Goal: Navigation & Orientation: Find specific page/section

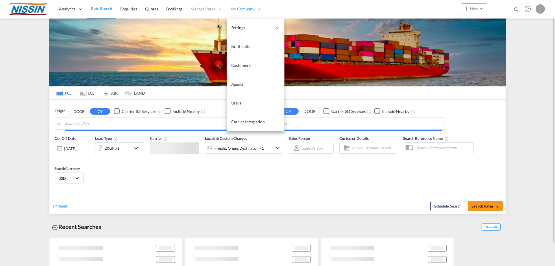
type input "[GEOGRAPHIC_DATA], [GEOGRAPHIC_DATA], USLAX"
type input "[GEOGRAPHIC_DATA], JPTYO"
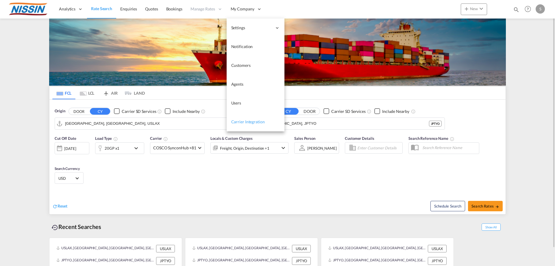
click at [241, 119] on span "Carrier Integration" at bounding box center [248, 122] width 34 height 6
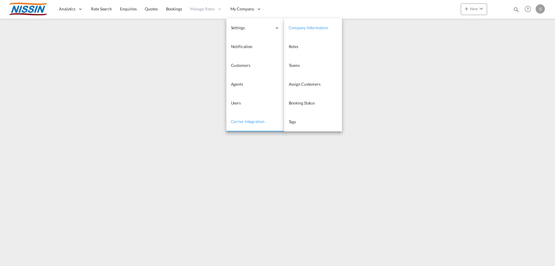
click at [311, 28] on span "Company Information" at bounding box center [308, 27] width 39 height 5
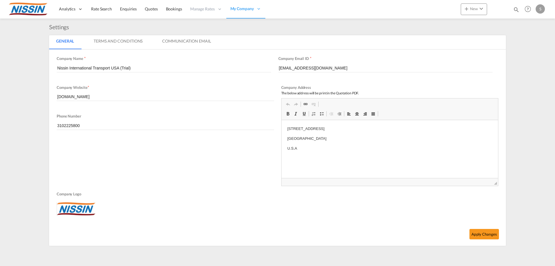
click at [133, 42] on md-tab-item "Terms And Conditions" at bounding box center [118, 42] width 63 height 14
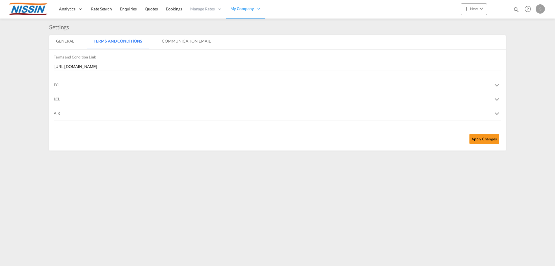
click at [176, 38] on md-tab-item "Communication Email" at bounding box center [186, 42] width 62 height 14
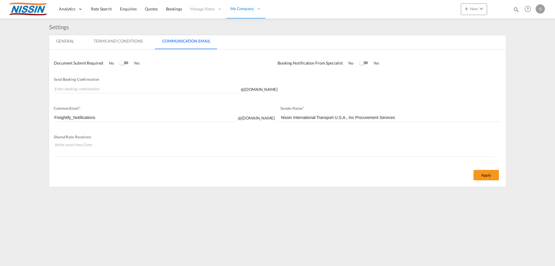
click at [103, 39] on md-tab-item "Terms And Conditions" at bounding box center [118, 42] width 63 height 14
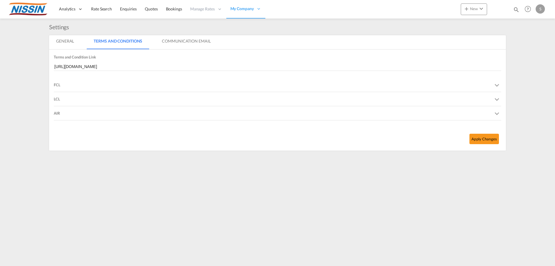
click at [71, 100] on div "LCL" at bounding box center [278, 99] width 448 height 14
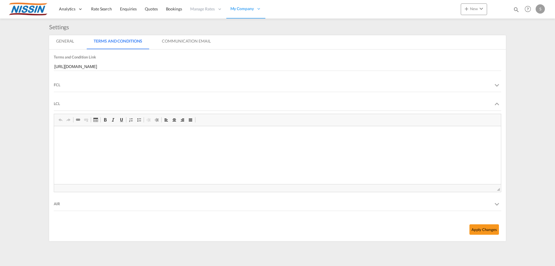
click at [73, 88] on div "FCL" at bounding box center [278, 85] width 448 height 14
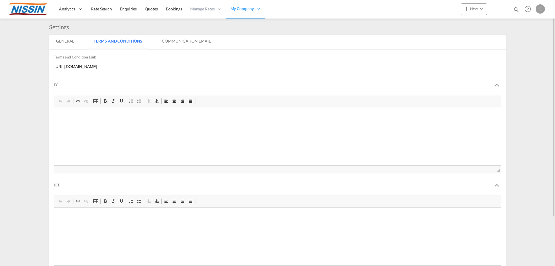
click at [62, 44] on md-tab-item "General" at bounding box center [65, 42] width 32 height 14
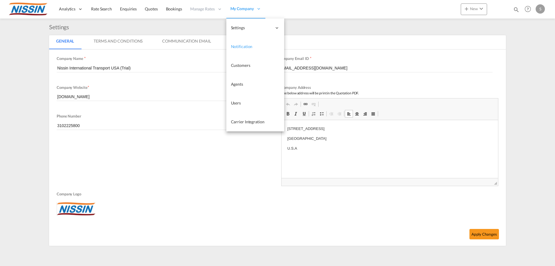
click at [250, 50] on link "Notification" at bounding box center [255, 46] width 58 height 19
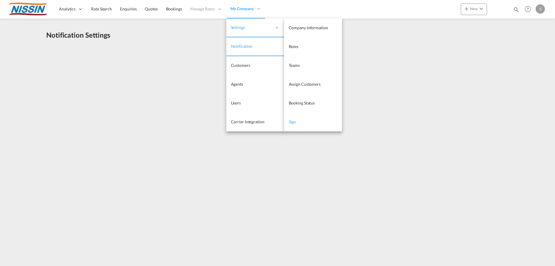
click at [296, 122] on span "Tags" at bounding box center [293, 121] width 8 height 5
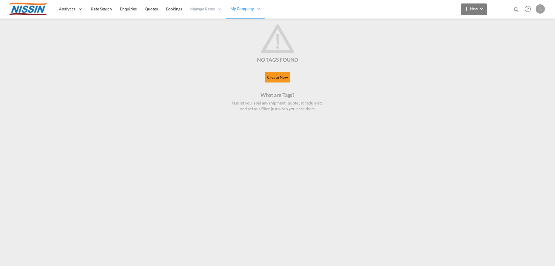
click at [472, 10] on span "New" at bounding box center [474, 8] width 22 height 5
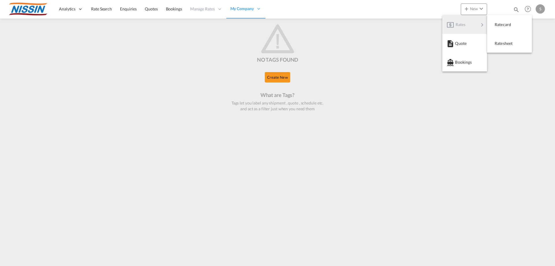
click at [245, 8] on md-backdrop at bounding box center [277, 133] width 555 height 266
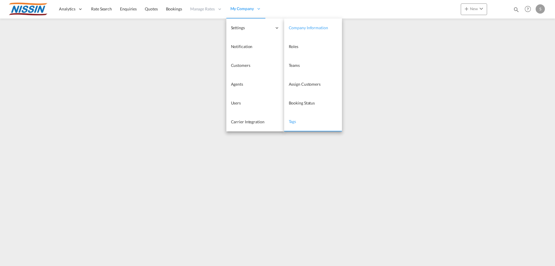
click at [320, 30] on span "Company Information" at bounding box center [308, 27] width 39 height 5
